Goal: Task Accomplishment & Management: Manage account settings

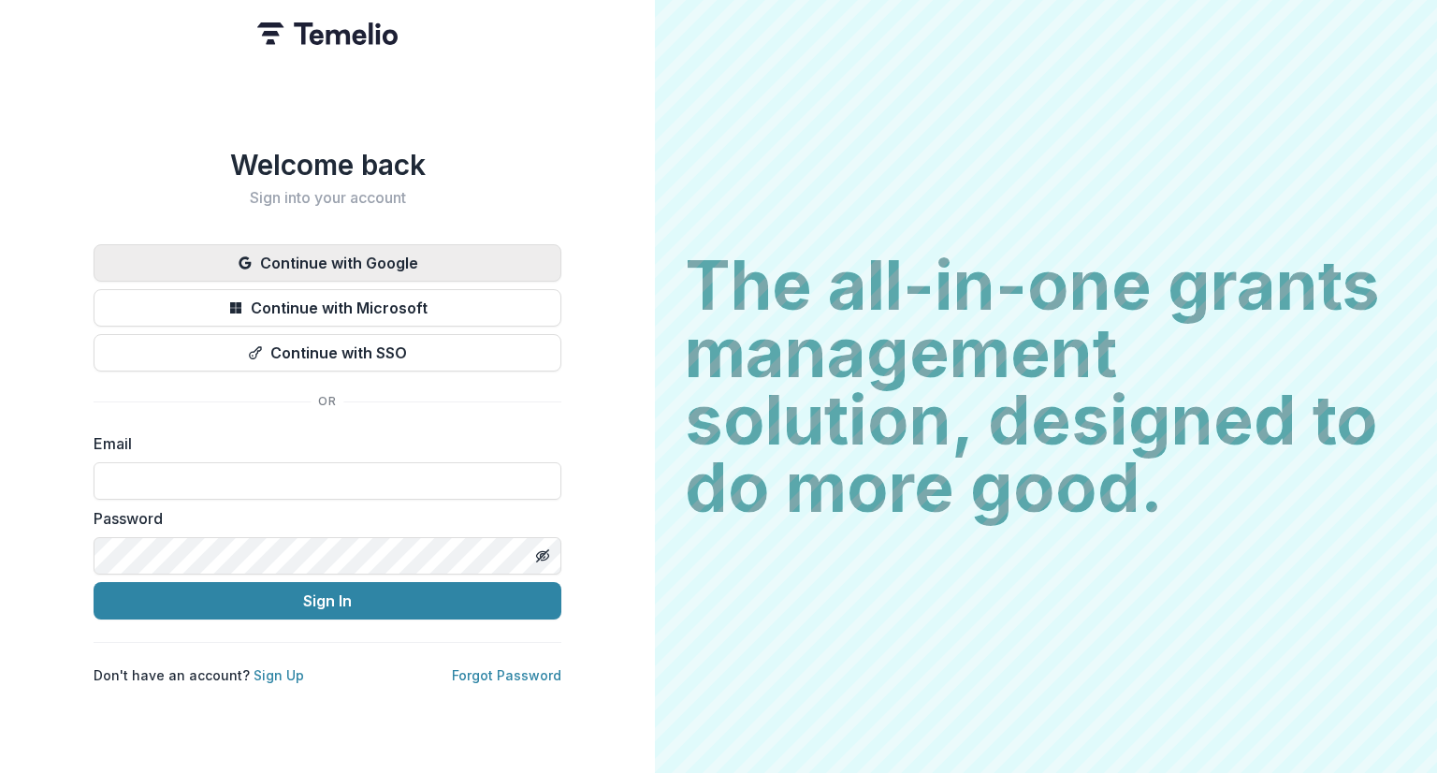
click at [318, 252] on button "Continue with Google" at bounding box center [328, 262] width 468 height 37
